Goal: Task Accomplishment & Management: Complete application form

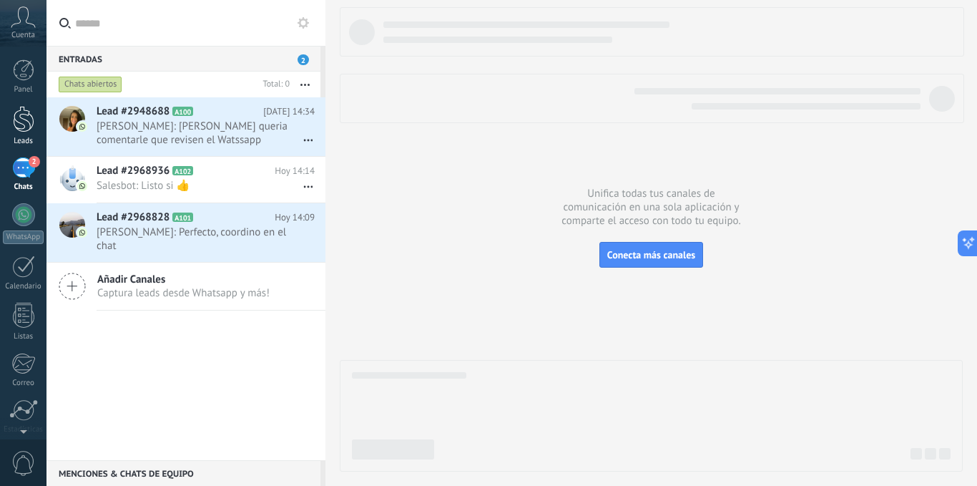
click at [26, 112] on div at bounding box center [23, 119] width 21 height 26
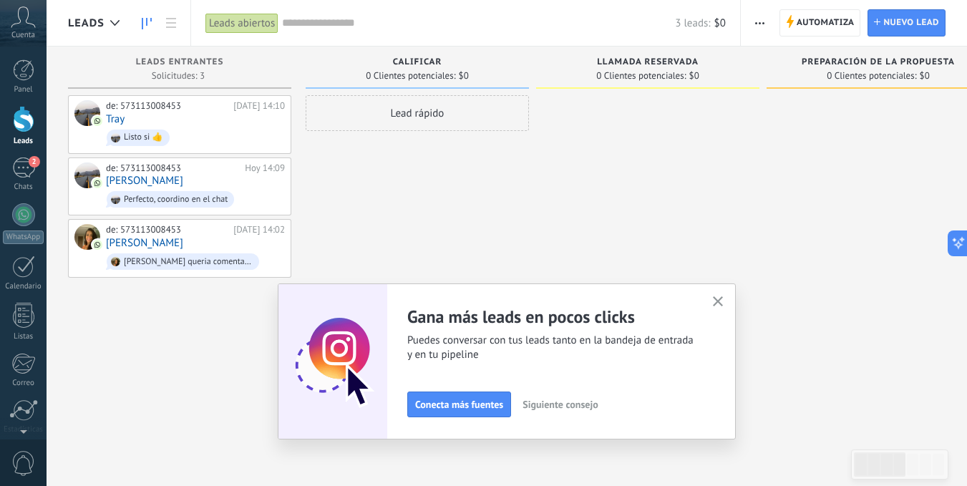
click at [723, 301] on use "button" at bounding box center [718, 301] width 11 height 11
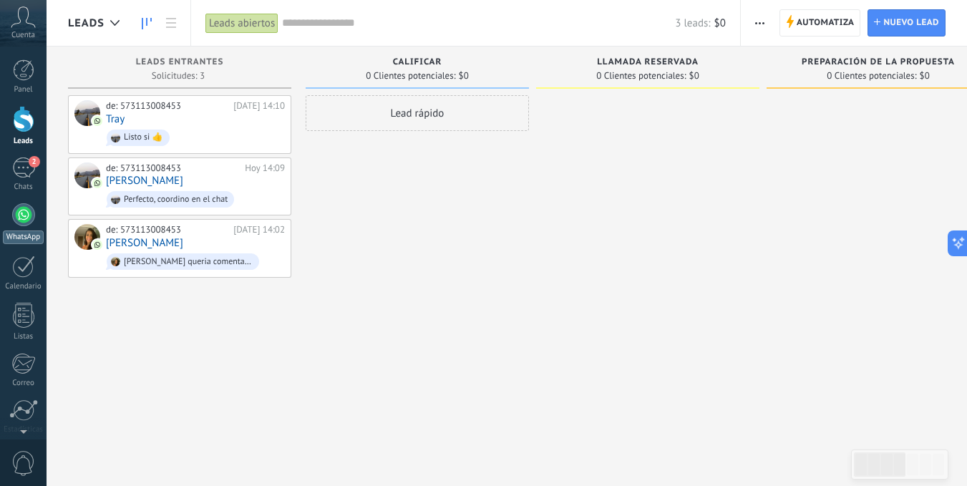
click at [24, 210] on div at bounding box center [23, 214] width 23 height 23
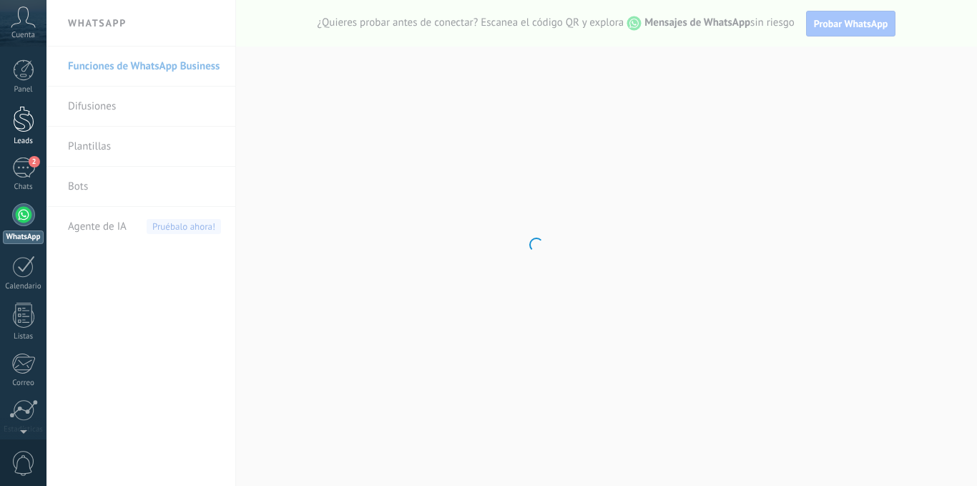
click at [26, 119] on div at bounding box center [23, 119] width 21 height 26
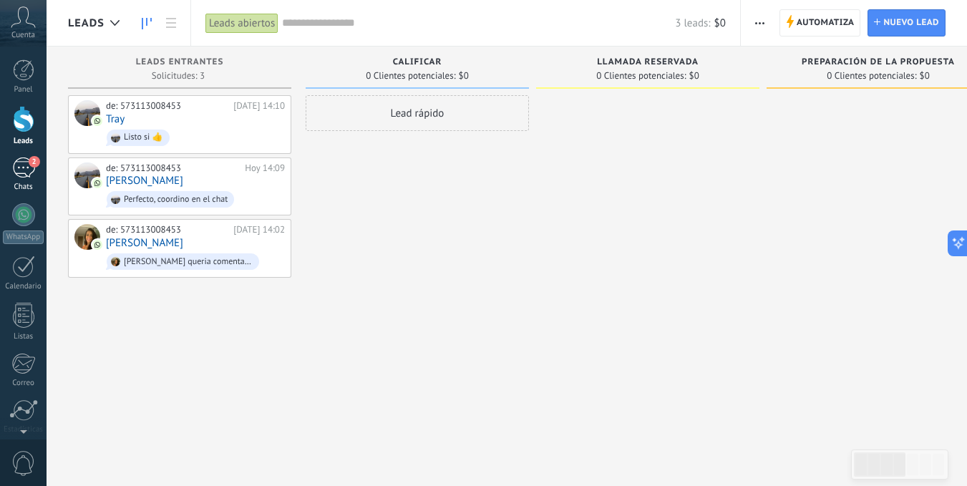
click at [16, 170] on div "2" at bounding box center [23, 167] width 23 height 21
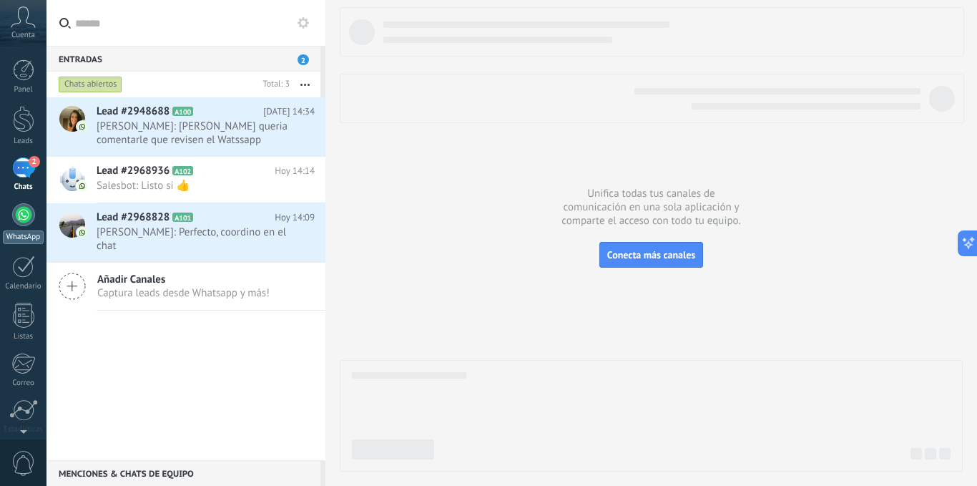
click at [24, 212] on div at bounding box center [23, 214] width 23 height 23
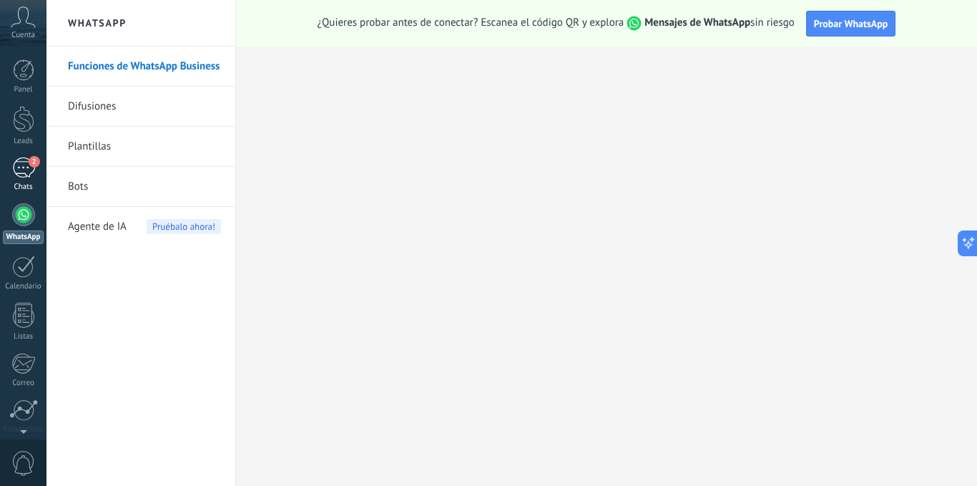
click at [29, 160] on span "2" at bounding box center [34, 161] width 11 height 11
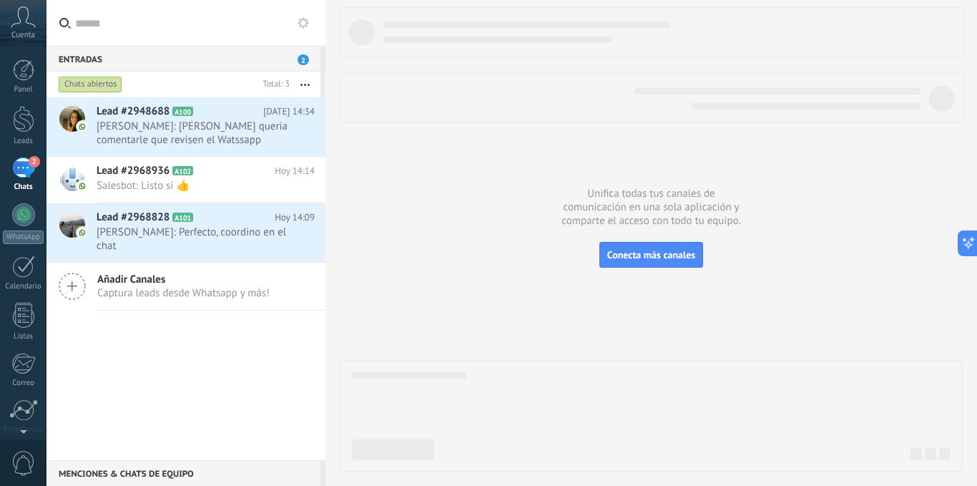
click at [35, 36] on div "Cuenta" at bounding box center [23, 23] width 47 height 47
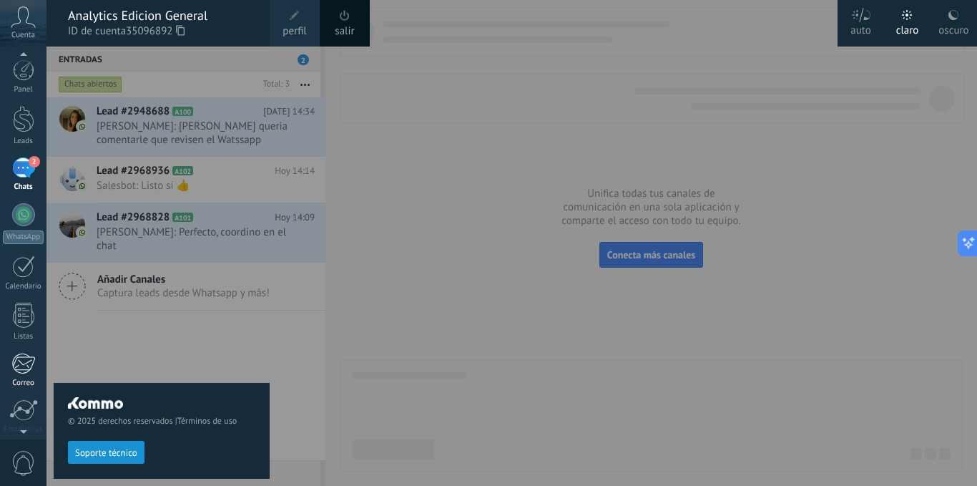
scroll to position [109, 0]
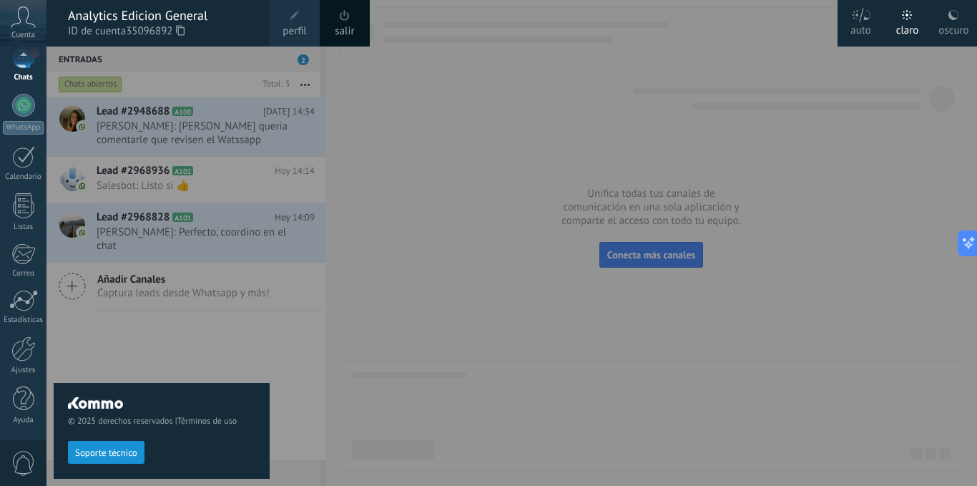
click at [102, 370] on div "© 2025 derechos reservados | Términos de uso Soporte técnico" at bounding box center [162, 266] width 216 height 439
click at [155, 302] on div "© 2025 derechos reservados | Términos de uso Soporte técnico" at bounding box center [162, 266] width 216 height 439
click at [422, 223] on div at bounding box center [535, 243] width 977 height 486
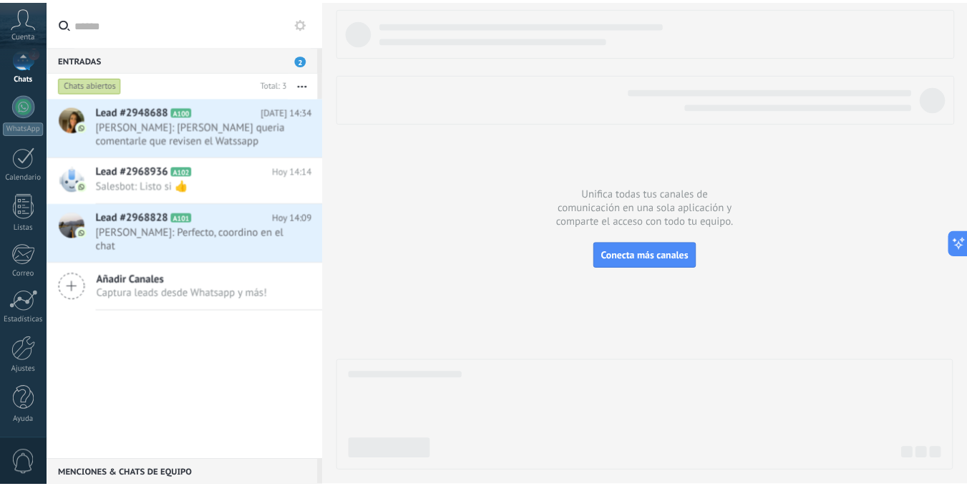
scroll to position [0, 0]
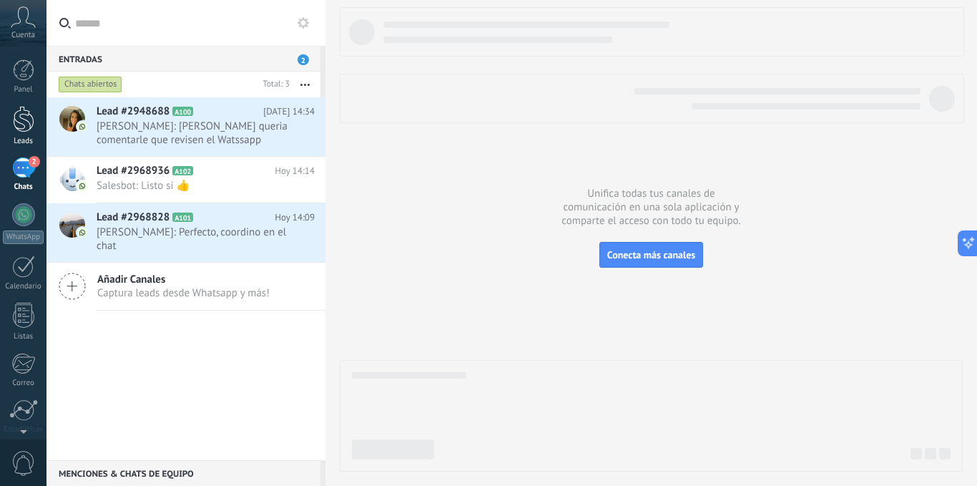
click at [21, 119] on div at bounding box center [23, 119] width 21 height 26
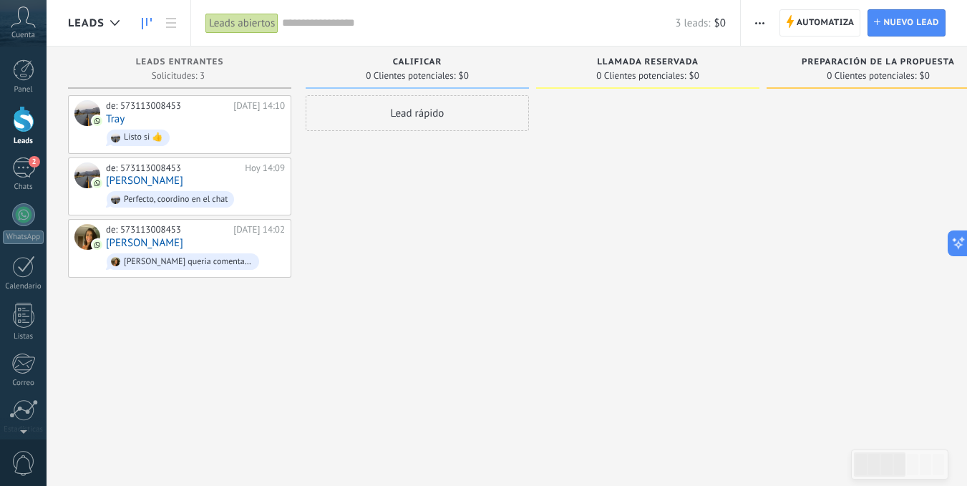
click at [411, 130] on div "Lead rápido" at bounding box center [417, 113] width 223 height 36
click at [421, 117] on div "Lead rápido Instalar Cancelar Ajustes" at bounding box center [417, 113] width 223 height 36
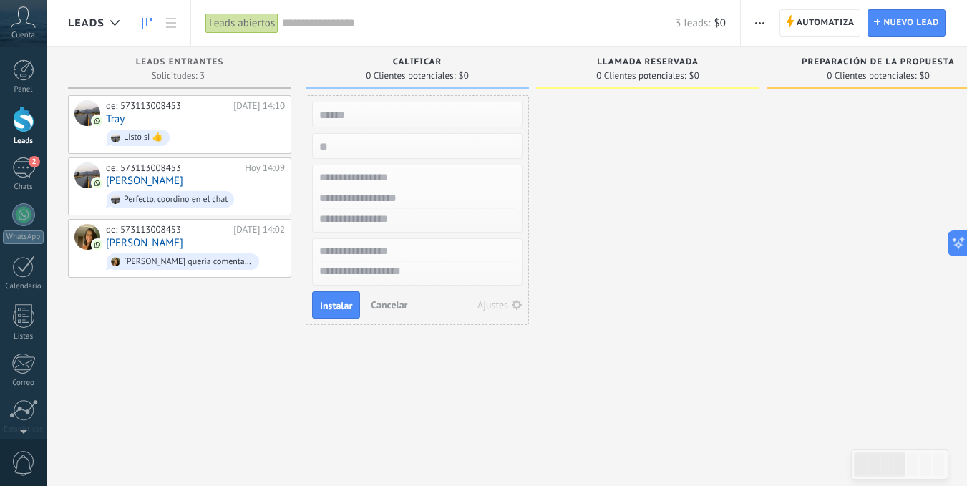
click at [396, 195] on input "text" at bounding box center [415, 198] width 209 height 21
paste input "**********"
type input "**********"
click at [336, 298] on button "Instalar" at bounding box center [336, 304] width 48 height 27
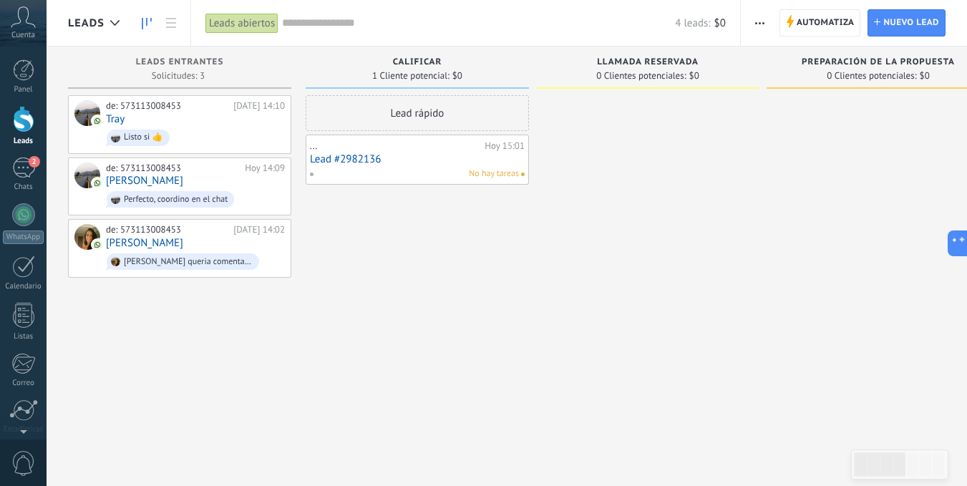
click at [369, 172] on div "No hay tareas" at bounding box center [414, 173] width 210 height 13
click at [346, 160] on link "Lead #2982136" at bounding box center [417, 159] width 215 height 12
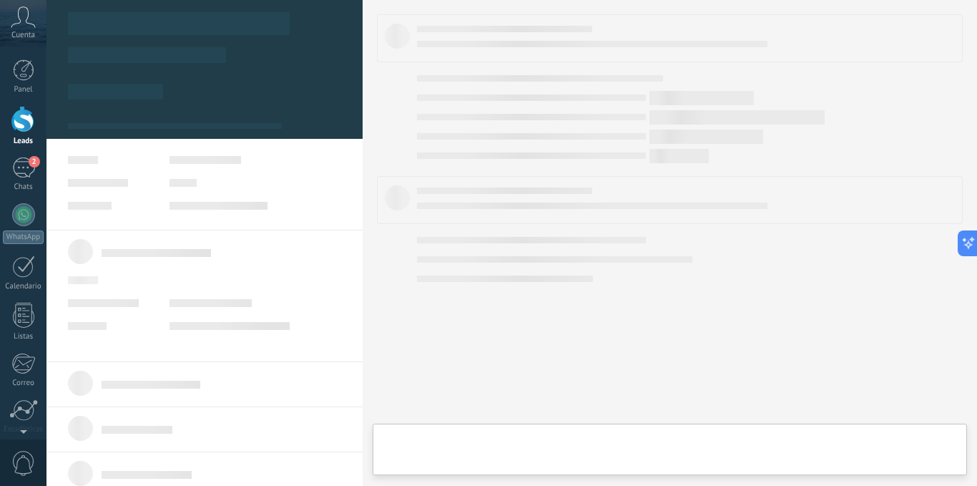
click at [346, 160] on div at bounding box center [205, 248] width 316 height 497
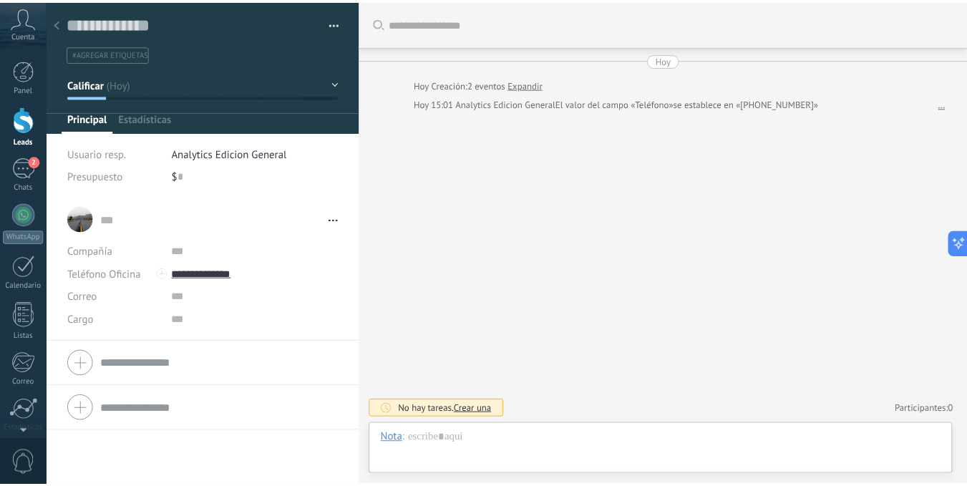
scroll to position [21, 0]
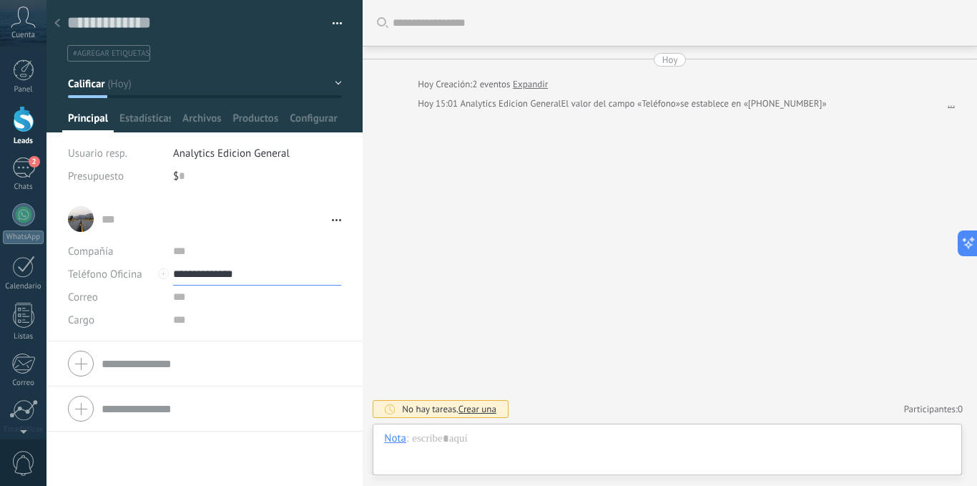
click at [218, 271] on input "**********" at bounding box center [257, 274] width 169 height 23
click at [250, 313] on div "573113008453 (WhatsApp)" at bounding box center [257, 323] width 167 height 24
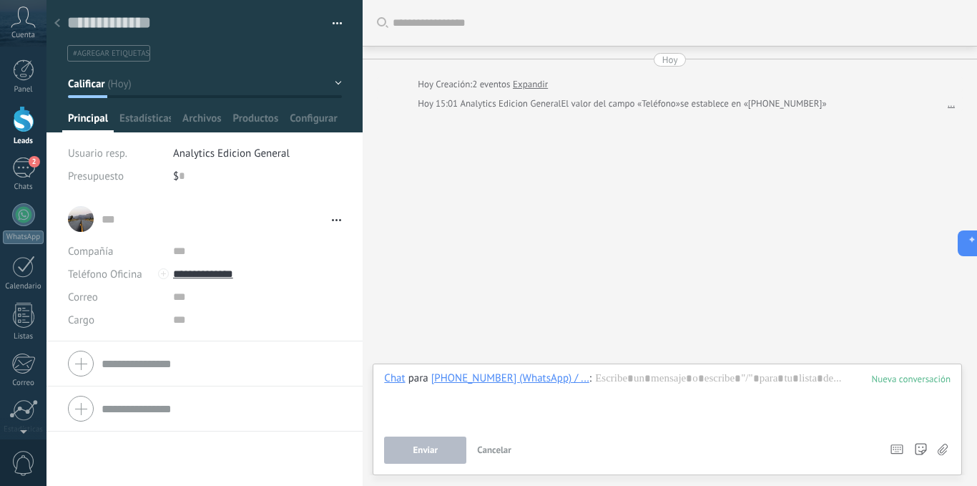
click at [58, 24] on icon at bounding box center [57, 23] width 6 height 9
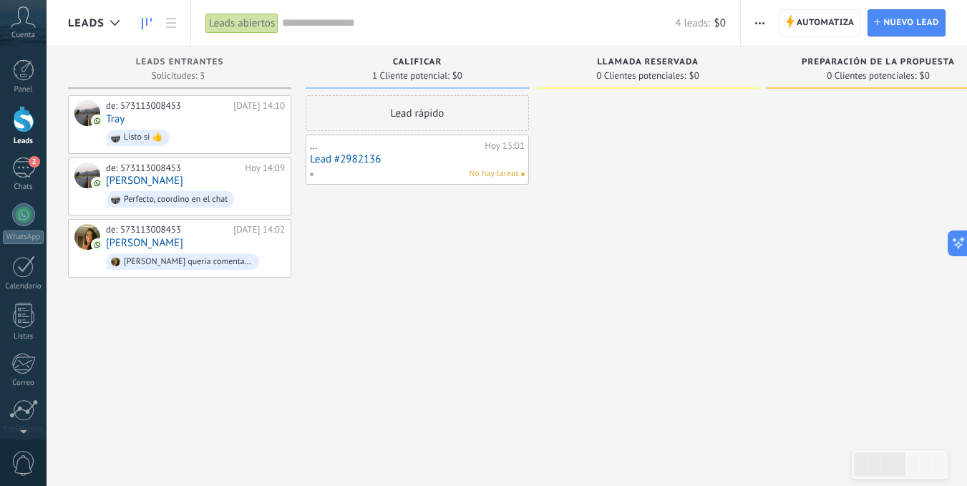
click at [422, 115] on div "Lead rápido" at bounding box center [417, 113] width 223 height 36
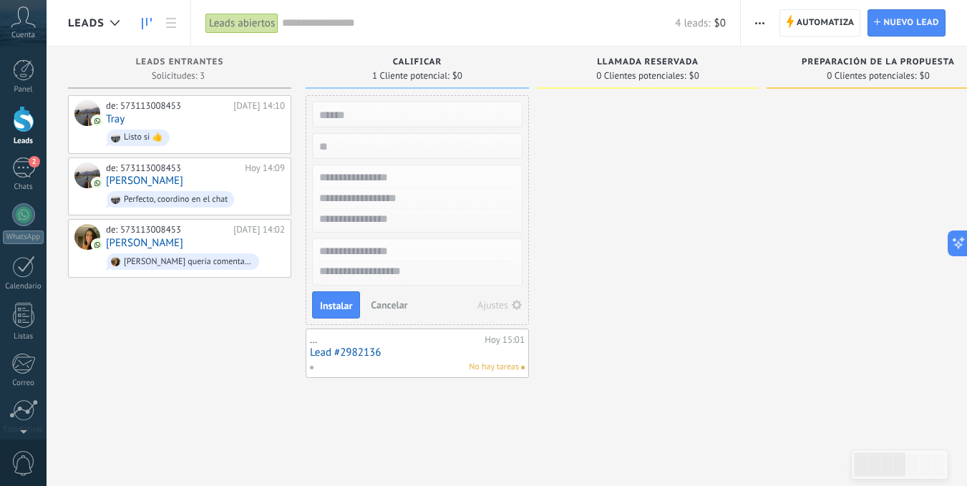
click at [408, 203] on input "text" at bounding box center [415, 198] width 209 height 21
paste input "**********"
type input "**********"
click at [339, 306] on span "Instalar" at bounding box center [336, 306] width 32 height 10
